Goal: Check status: Check status

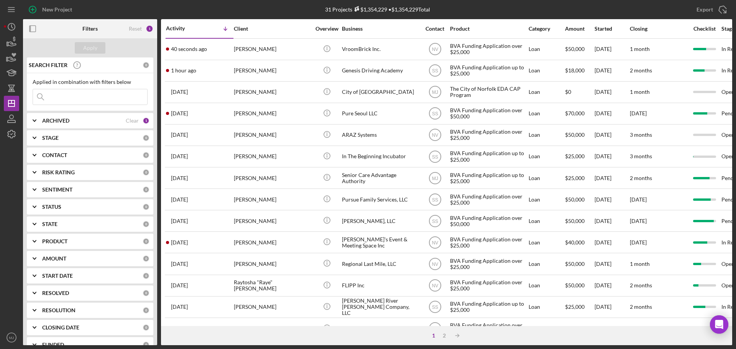
click at [58, 96] on input at bounding box center [90, 96] width 114 height 15
click at [66, 122] on b "ARCHIVED" at bounding box center [55, 121] width 27 height 6
click at [36, 153] on input "Active" at bounding box center [37, 152] width 8 height 8
checkbox input "false"
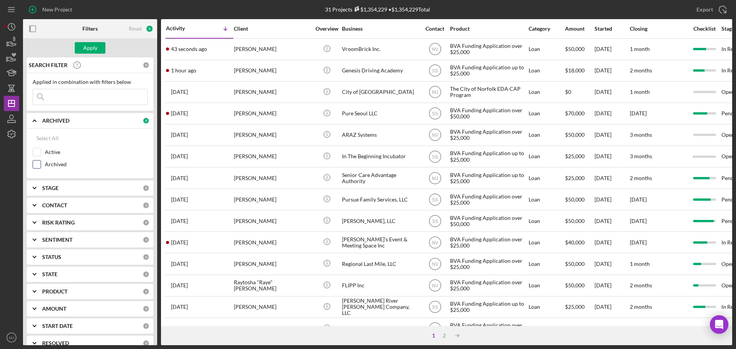
drag, startPoint x: 36, startPoint y: 166, endPoint x: 71, endPoint y: 124, distance: 54.7
click at [36, 165] on input "Archived" at bounding box center [37, 165] width 8 height 8
checkbox input "true"
click at [73, 101] on input at bounding box center [90, 96] width 114 height 15
type input "triton"
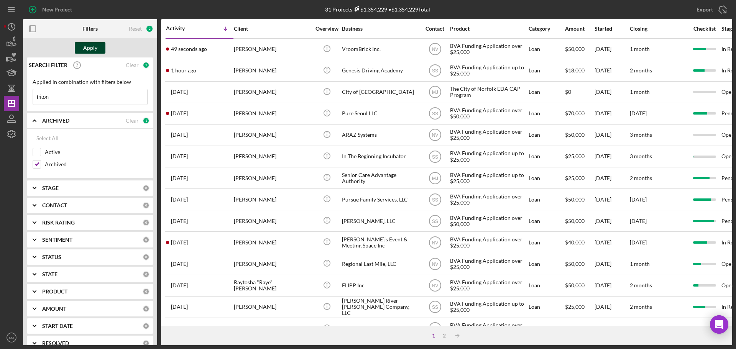
click at [96, 48] on div "Apply" at bounding box center [90, 47] width 14 height 11
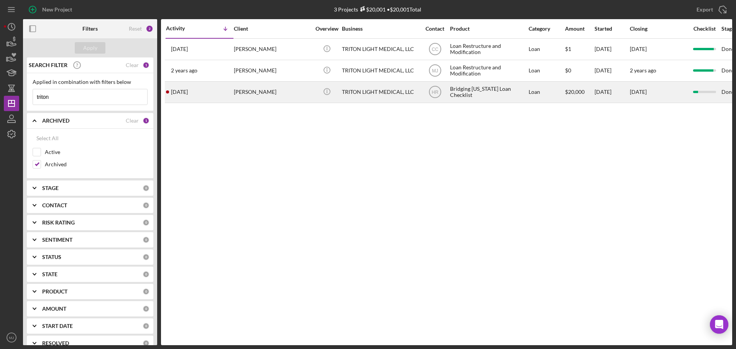
click at [506, 93] on div "Bridging [US_STATE] Loan Checklist" at bounding box center [488, 92] width 77 height 20
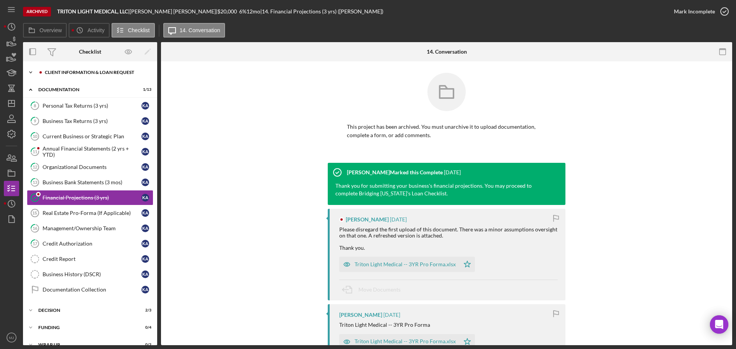
click at [59, 73] on div "Client Information & Loan Request" at bounding box center [96, 72] width 103 height 5
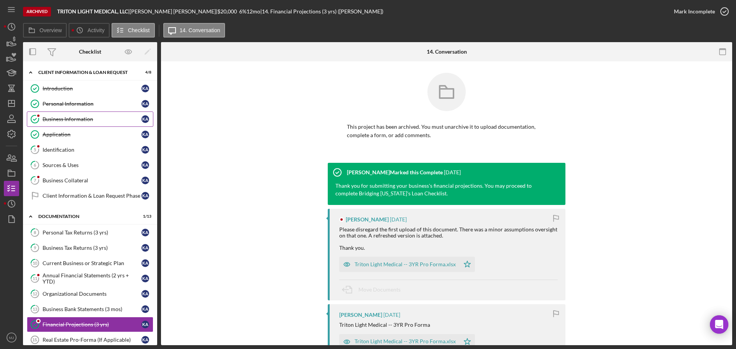
click at [68, 123] on link "Business Information Business Information K A" at bounding box center [90, 118] width 126 height 15
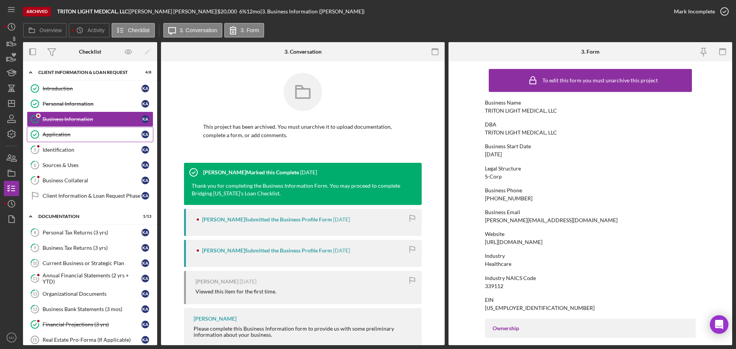
click at [64, 133] on div "Application" at bounding box center [92, 134] width 99 height 6
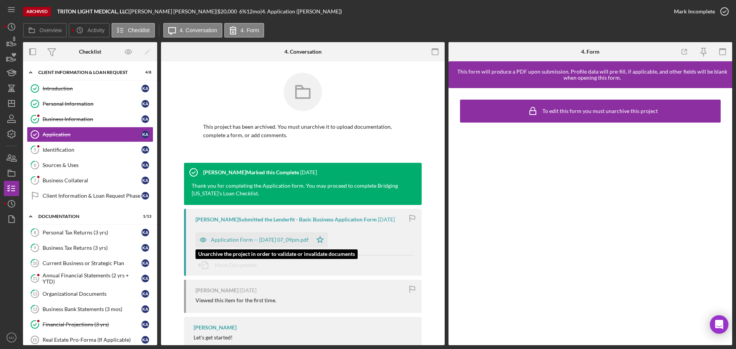
click at [249, 244] on div "Application Form -- [DATE] 07_09pm.pdf" at bounding box center [253, 239] width 117 height 15
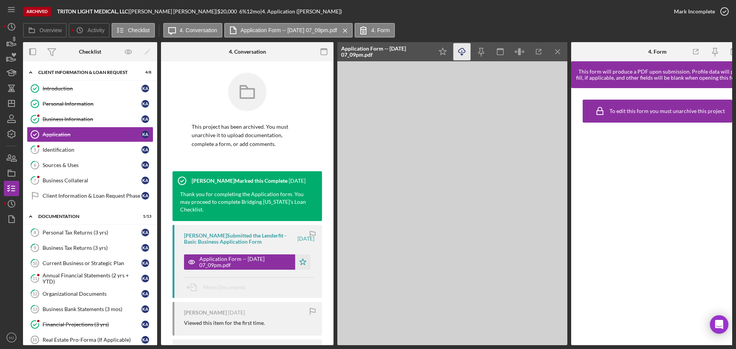
click at [462, 54] on icon "Icon/Download" at bounding box center [461, 51] width 17 height 17
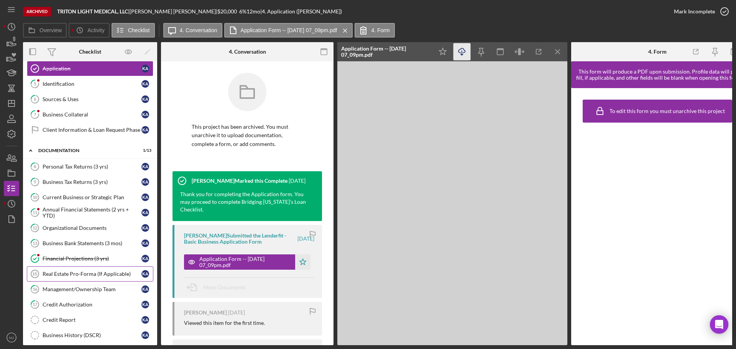
scroll to position [141, 0]
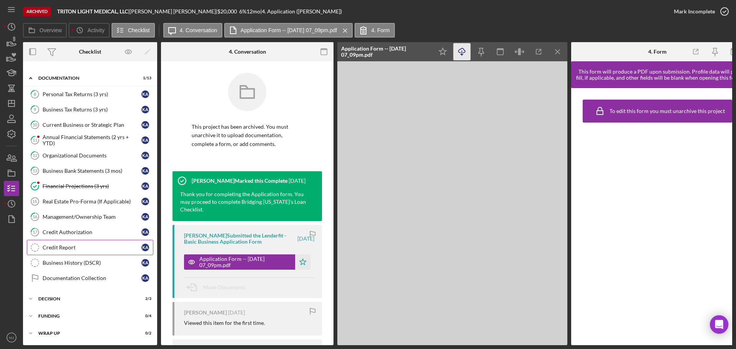
click at [70, 247] on div "Credit Report" at bounding box center [92, 247] width 99 height 6
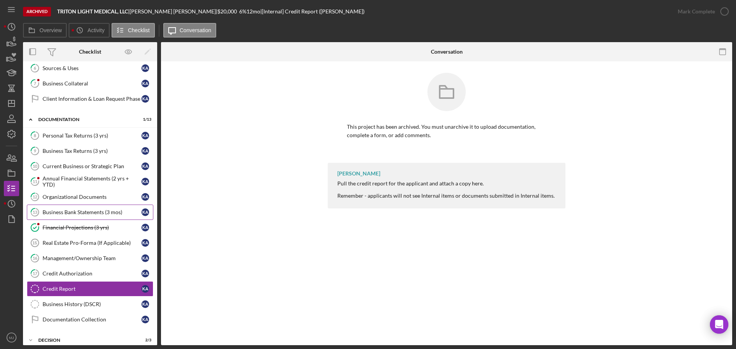
scroll to position [138, 0]
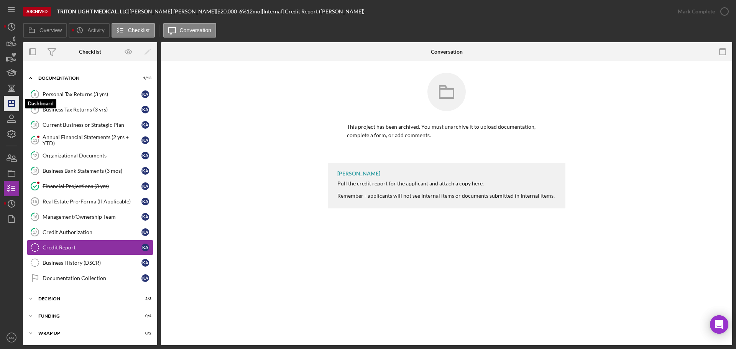
click at [7, 102] on icon "Icon/Dashboard" at bounding box center [11, 103] width 19 height 19
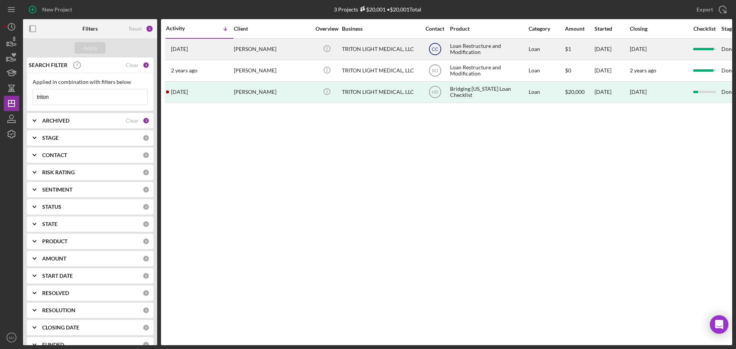
click at [444, 47] on icon "CC" at bounding box center [434, 48] width 19 height 19
click at [251, 46] on div "[PERSON_NAME]" at bounding box center [272, 49] width 77 height 20
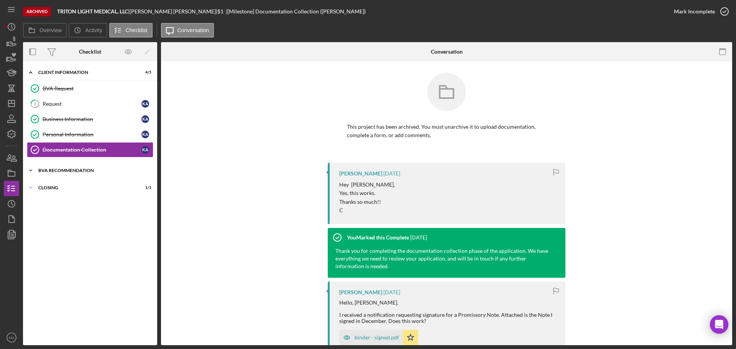
click at [64, 170] on div "BVA Recommendation" at bounding box center [92, 170] width 109 height 5
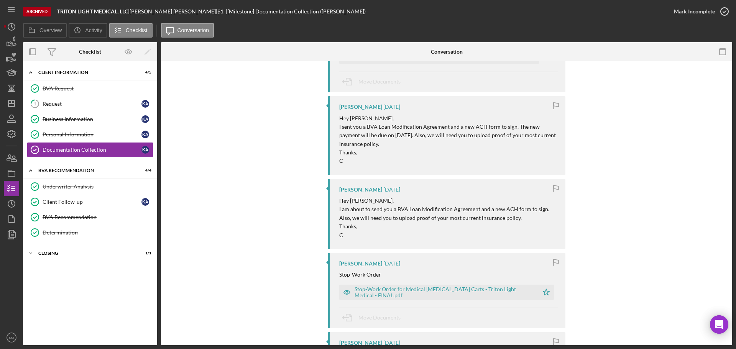
scroll to position [613, 0]
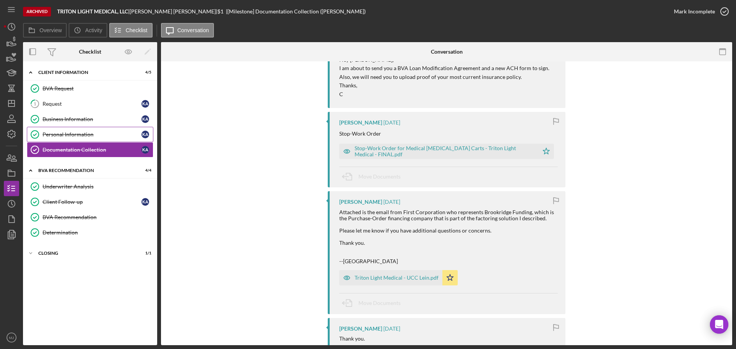
click at [86, 130] on link "Personal Information Personal Information K A" at bounding box center [90, 134] width 126 height 15
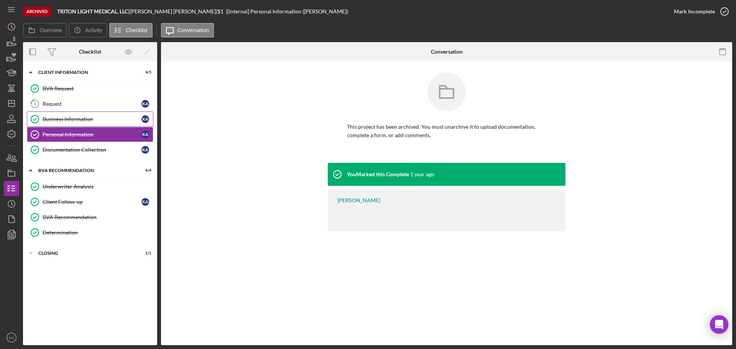
click at [83, 118] on div "Business Information" at bounding box center [92, 119] width 99 height 6
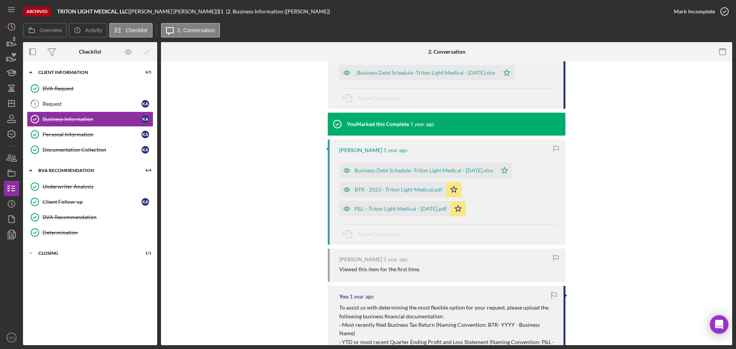
scroll to position [527, 0]
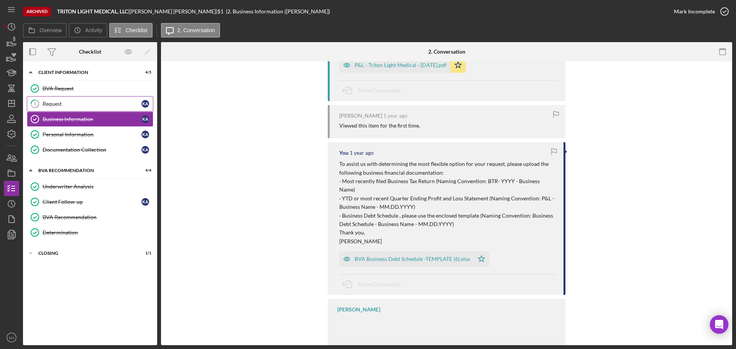
click at [81, 101] on div "Request" at bounding box center [92, 104] width 99 height 6
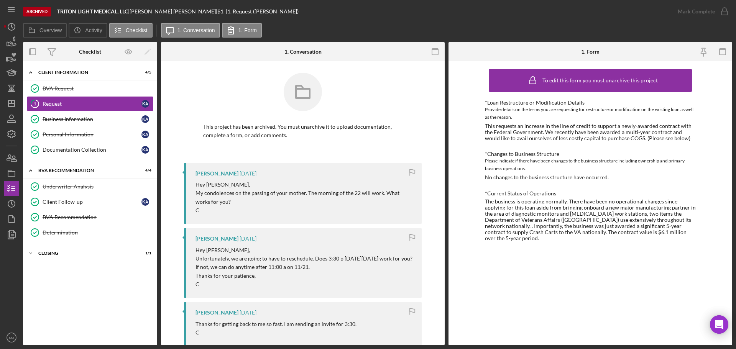
scroll to position [153, 0]
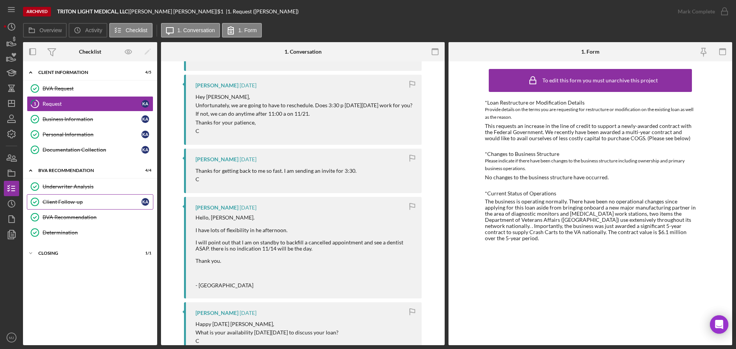
click at [67, 203] on div "Client Follow-up" at bounding box center [92, 202] width 99 height 6
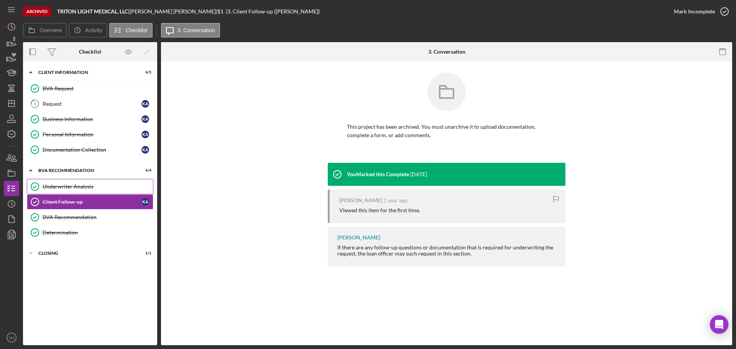
click at [70, 182] on link "Underwriter Analysis Underwriter Analysis" at bounding box center [90, 186] width 126 height 15
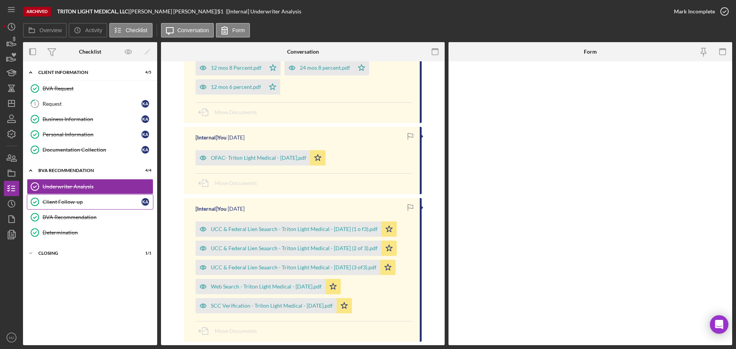
scroll to position [292, 0]
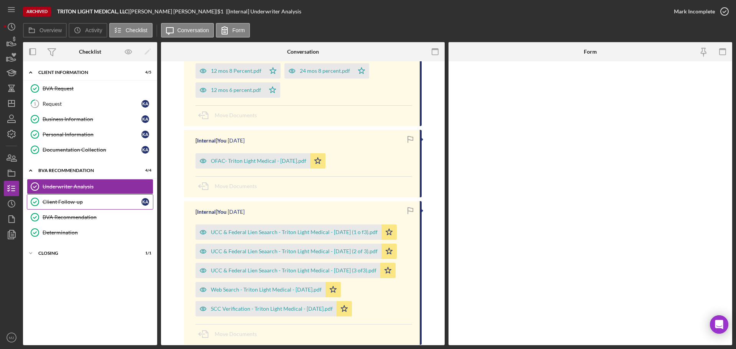
click at [86, 205] on div "Client Follow-up" at bounding box center [92, 202] width 99 height 6
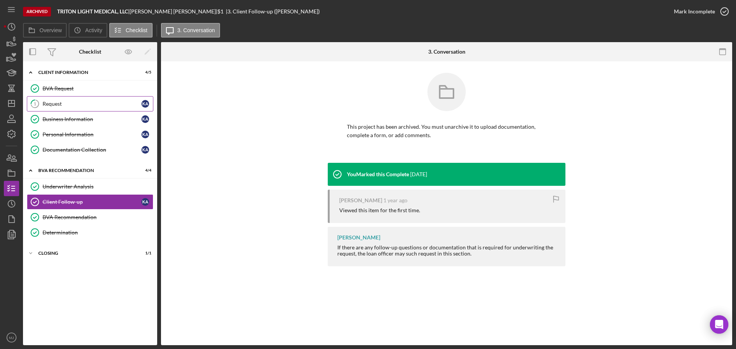
click at [62, 105] on div "Request" at bounding box center [92, 104] width 99 height 6
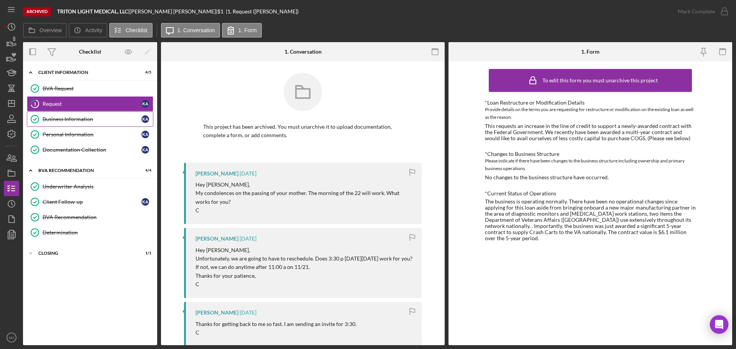
click at [73, 121] on div "Business Information" at bounding box center [92, 119] width 99 height 6
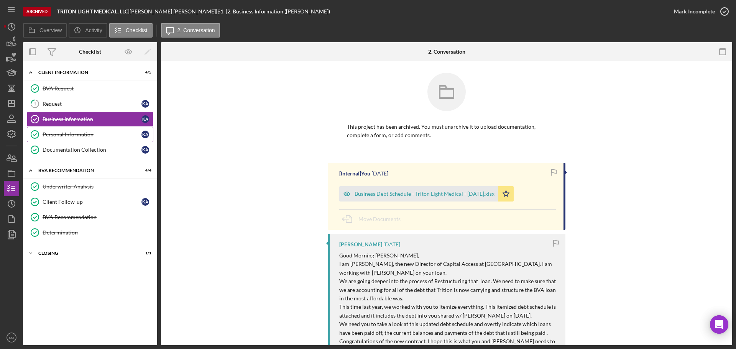
click at [74, 137] on div "Personal Information" at bounding box center [92, 134] width 99 height 6
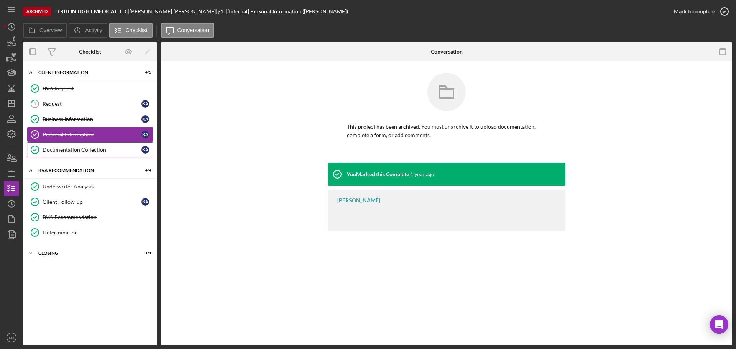
click at [79, 149] on div "Documentation Collection" at bounding box center [92, 150] width 99 height 6
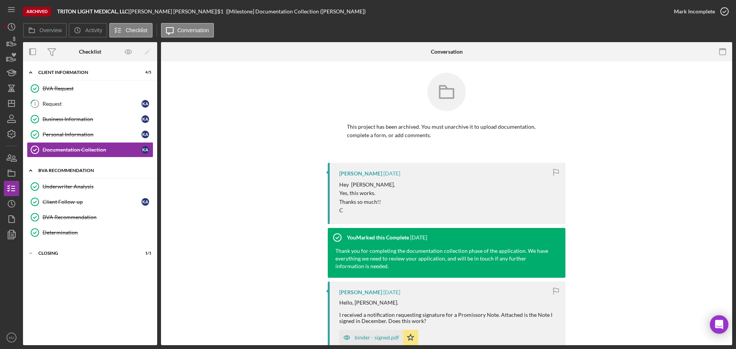
click at [82, 167] on div "Icon/Expander BVA Recommendation 4 / 4" at bounding box center [90, 171] width 134 height 16
click at [82, 167] on div "Icon/Expander BVA Recommendation 4 / 4" at bounding box center [90, 170] width 134 height 15
click at [66, 184] on div "Underwriter Analysis" at bounding box center [98, 187] width 110 height 6
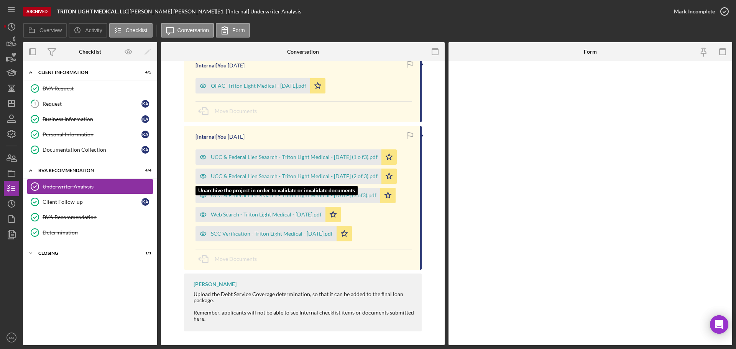
scroll to position [368, 0]
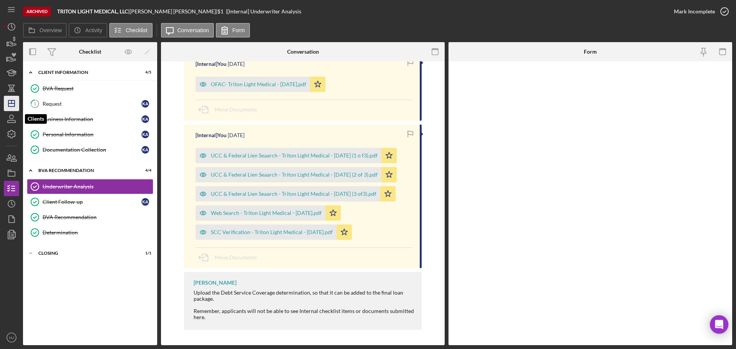
click at [11, 107] on polygon "button" at bounding box center [11, 103] width 6 height 6
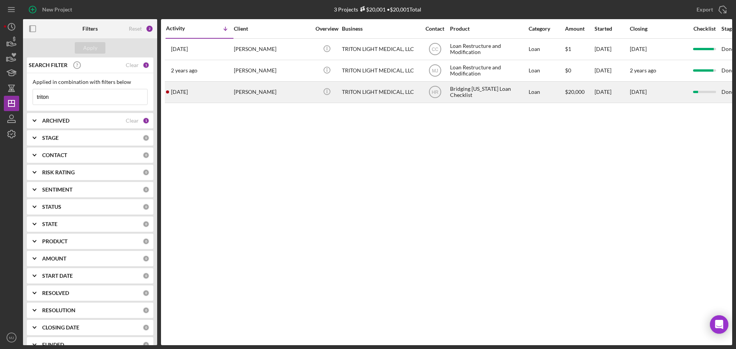
click at [398, 93] on div "TRITON LIGHT MEDICAL, LLC" at bounding box center [380, 92] width 77 height 20
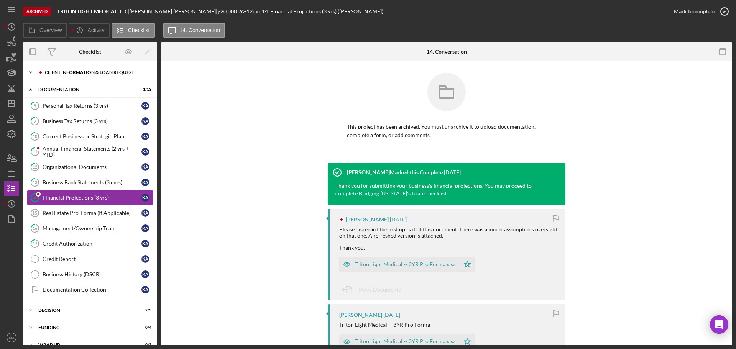
click at [62, 73] on div "Client Information & Loan Request" at bounding box center [96, 72] width 103 height 5
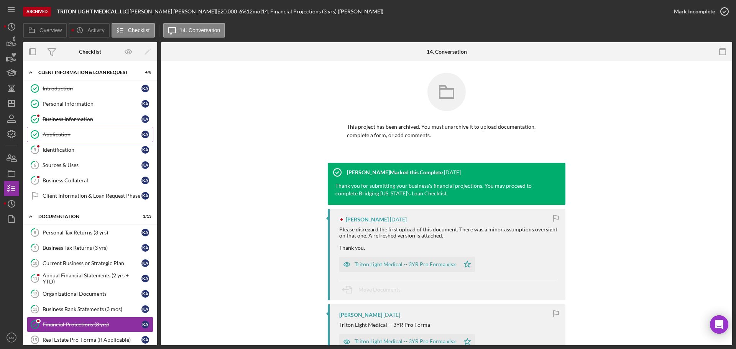
click at [63, 133] on div "Application" at bounding box center [92, 134] width 99 height 6
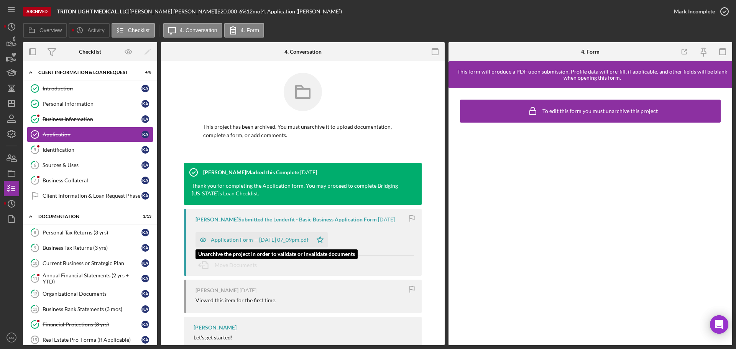
click at [266, 238] on div "Application Form -- [DATE] 07_09pm.pdf" at bounding box center [260, 240] width 98 height 6
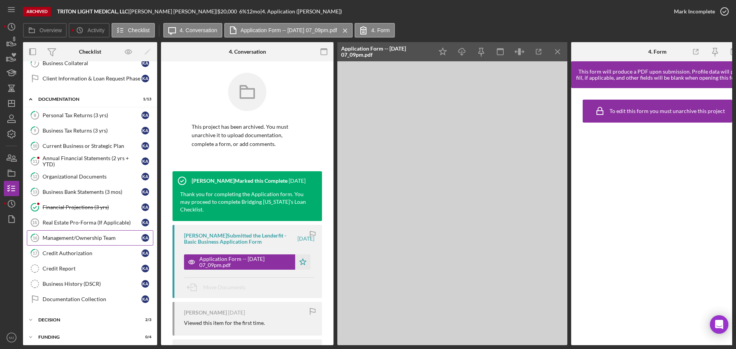
scroll to position [141, 0]
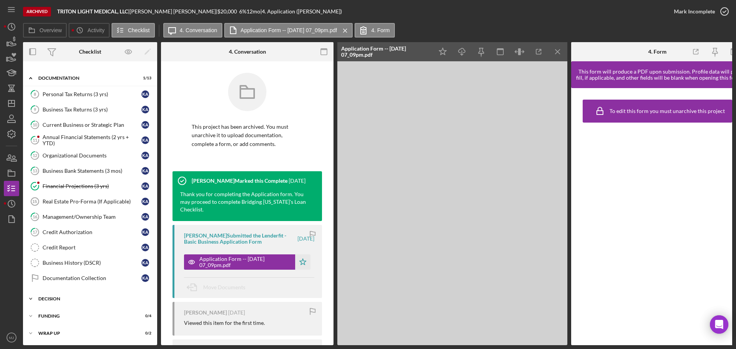
click at [62, 297] on div "Decision" at bounding box center [92, 299] width 109 height 5
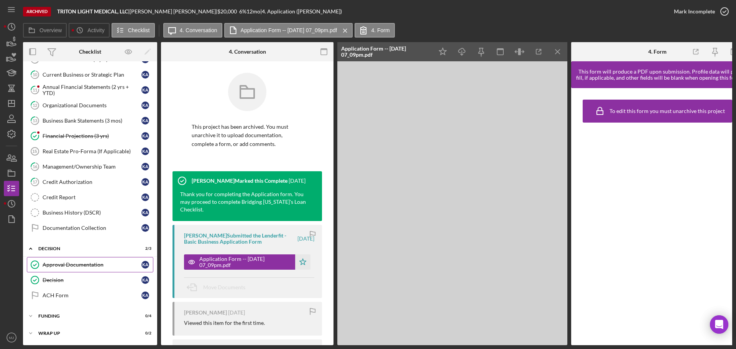
click at [77, 262] on div "Approval Documentation" at bounding box center [92, 265] width 99 height 6
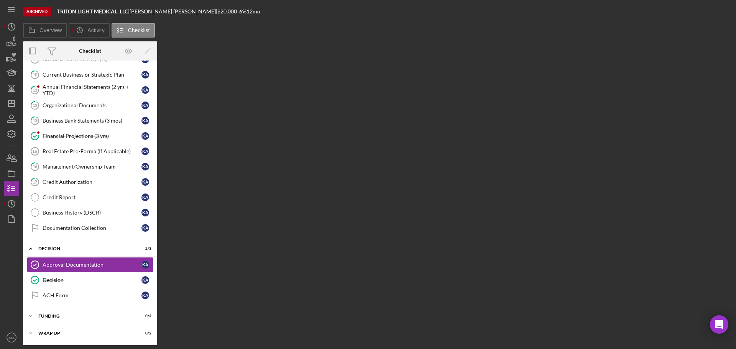
scroll to position [189, 0]
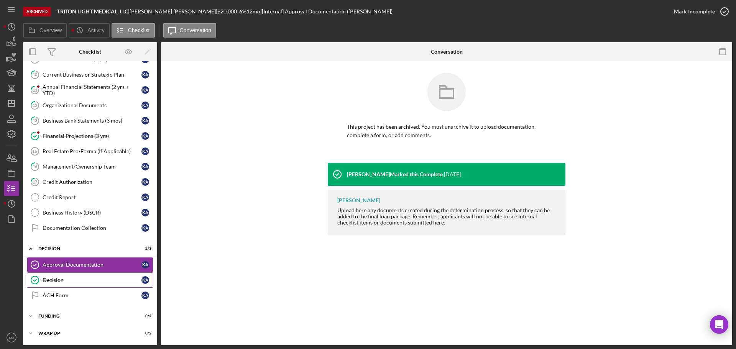
click at [62, 279] on div "Decision" at bounding box center [92, 280] width 99 height 6
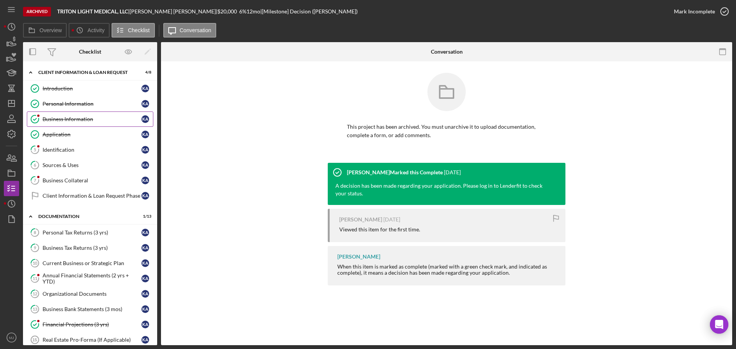
click at [112, 122] on div "Business Information" at bounding box center [92, 119] width 99 height 6
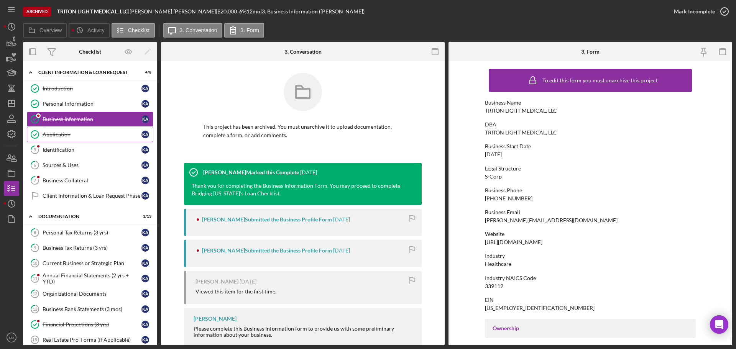
click at [101, 141] on link "Application Application K A" at bounding box center [90, 134] width 126 height 15
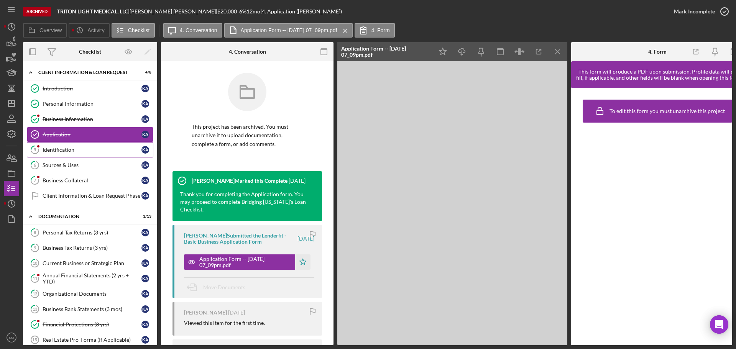
click at [69, 148] on div "Identification" at bounding box center [92, 150] width 99 height 6
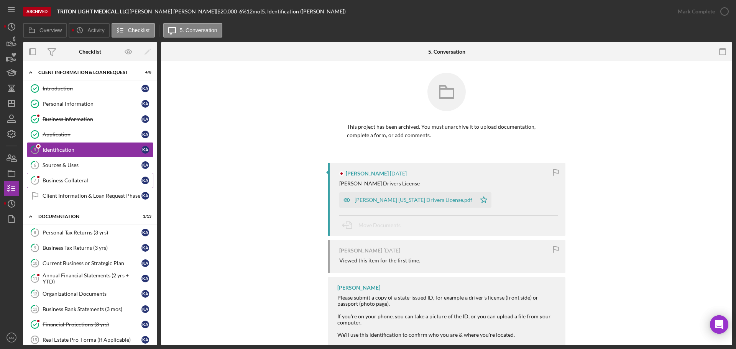
click at [75, 185] on link "7 Business Collateral K A" at bounding box center [90, 180] width 126 height 15
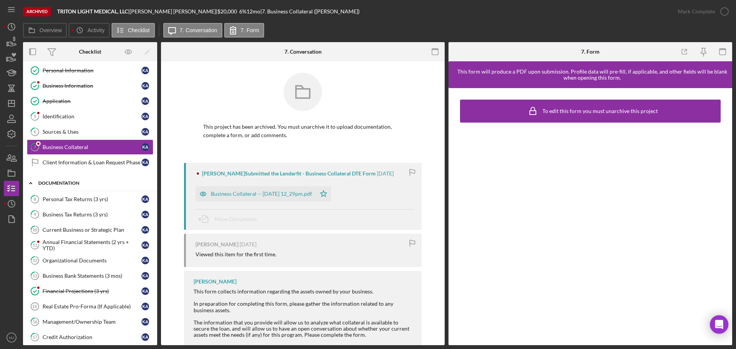
scroll to position [77, 0]
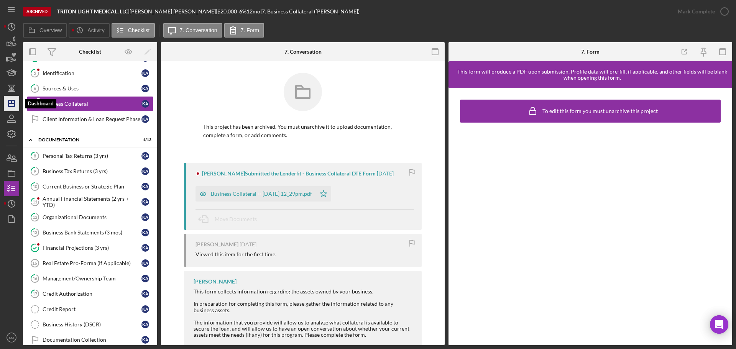
click at [13, 107] on icon "Icon/Dashboard" at bounding box center [11, 103] width 19 height 19
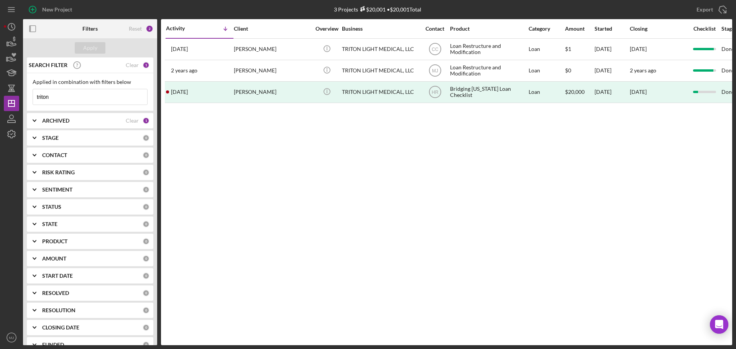
click at [69, 141] on div "STAGE" at bounding box center [92, 138] width 100 height 6
click at [70, 124] on div "ARCHIVED" at bounding box center [84, 121] width 84 height 6
drag, startPoint x: 37, startPoint y: 152, endPoint x: 40, endPoint y: 157, distance: 6.2
click at [37, 152] on input "Active" at bounding box center [37, 152] width 8 height 8
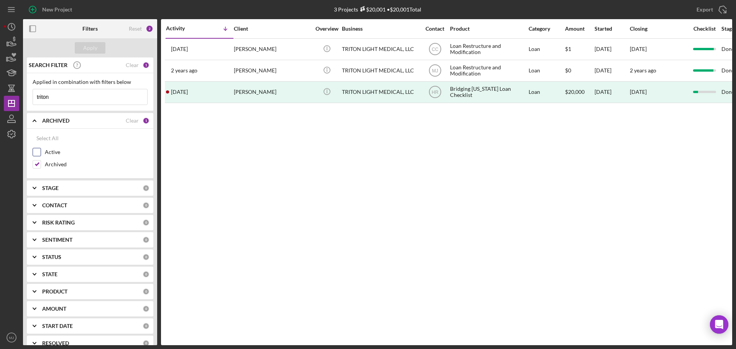
checkbox input "true"
click at [38, 164] on input "Archived" at bounding box center [37, 165] width 8 height 8
checkbox input "false"
drag, startPoint x: 65, startPoint y: 95, endPoint x: -35, endPoint y: 98, distance: 100.0
click at [0, 98] on html "New Project 3 Projects $20,001 • $20,001 Total triton Export Icon/Export Filter…" at bounding box center [368, 174] width 736 height 349
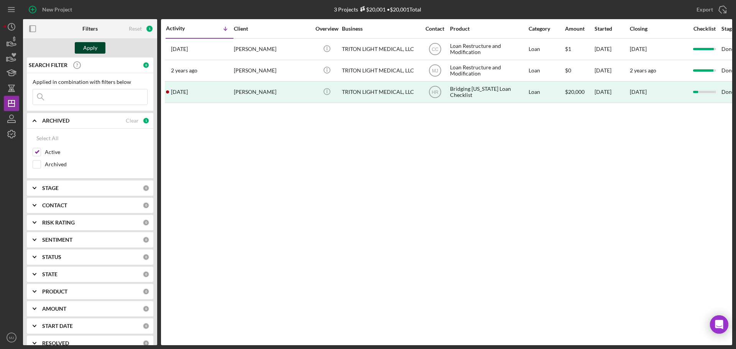
click at [85, 43] on div "Apply" at bounding box center [90, 47] width 14 height 11
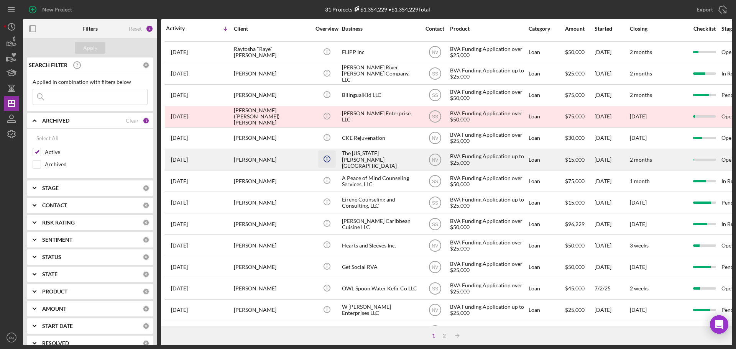
scroll to position [259, 0]
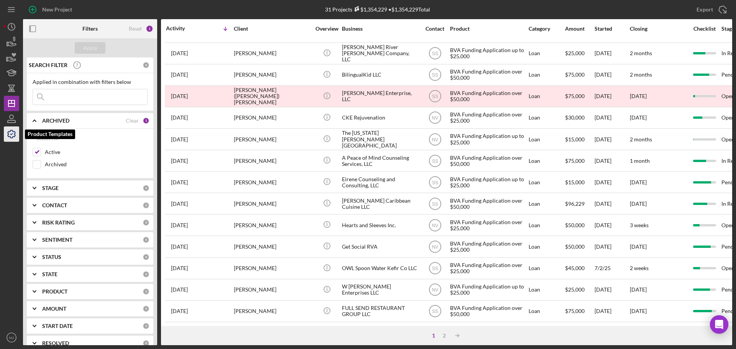
click at [12, 131] on icon "button" at bounding box center [12, 134] width 8 height 8
